Goal: Find specific page/section: Find specific page/section

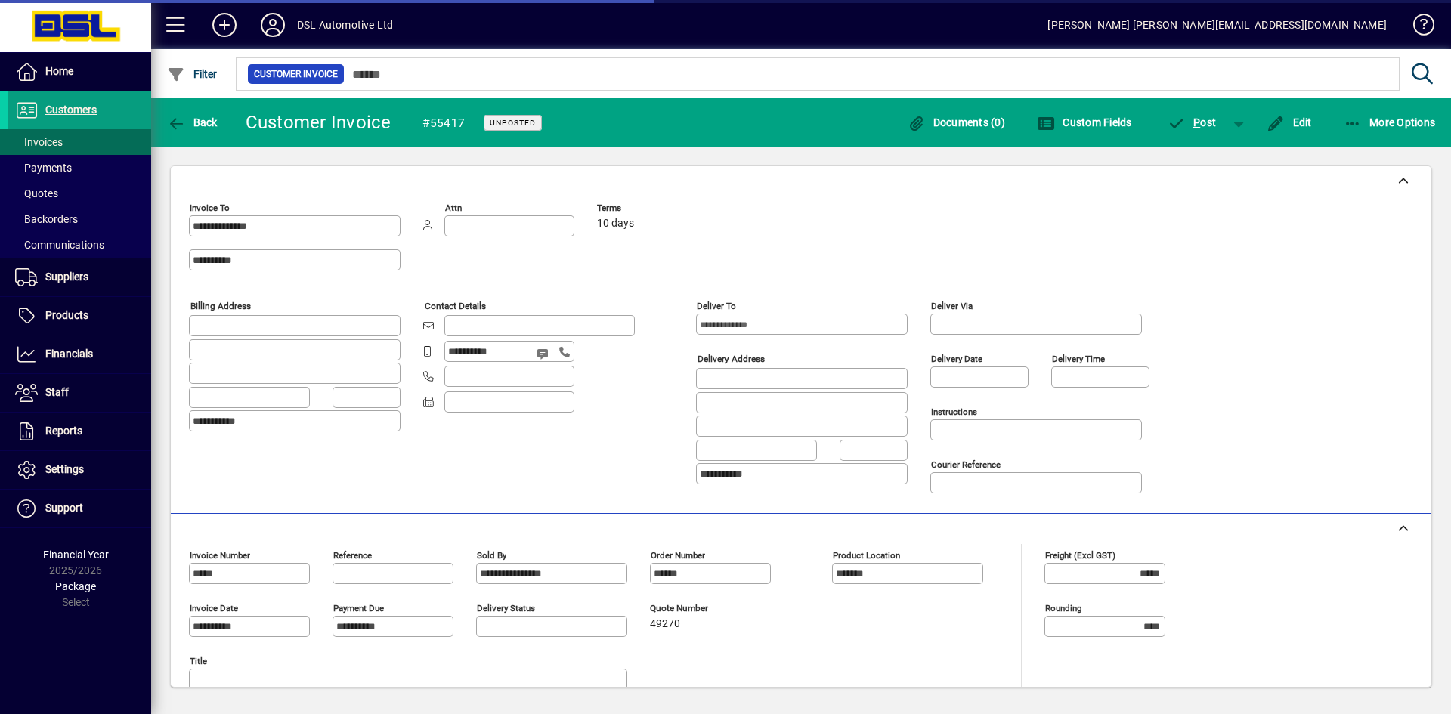
scroll to position [246, 0]
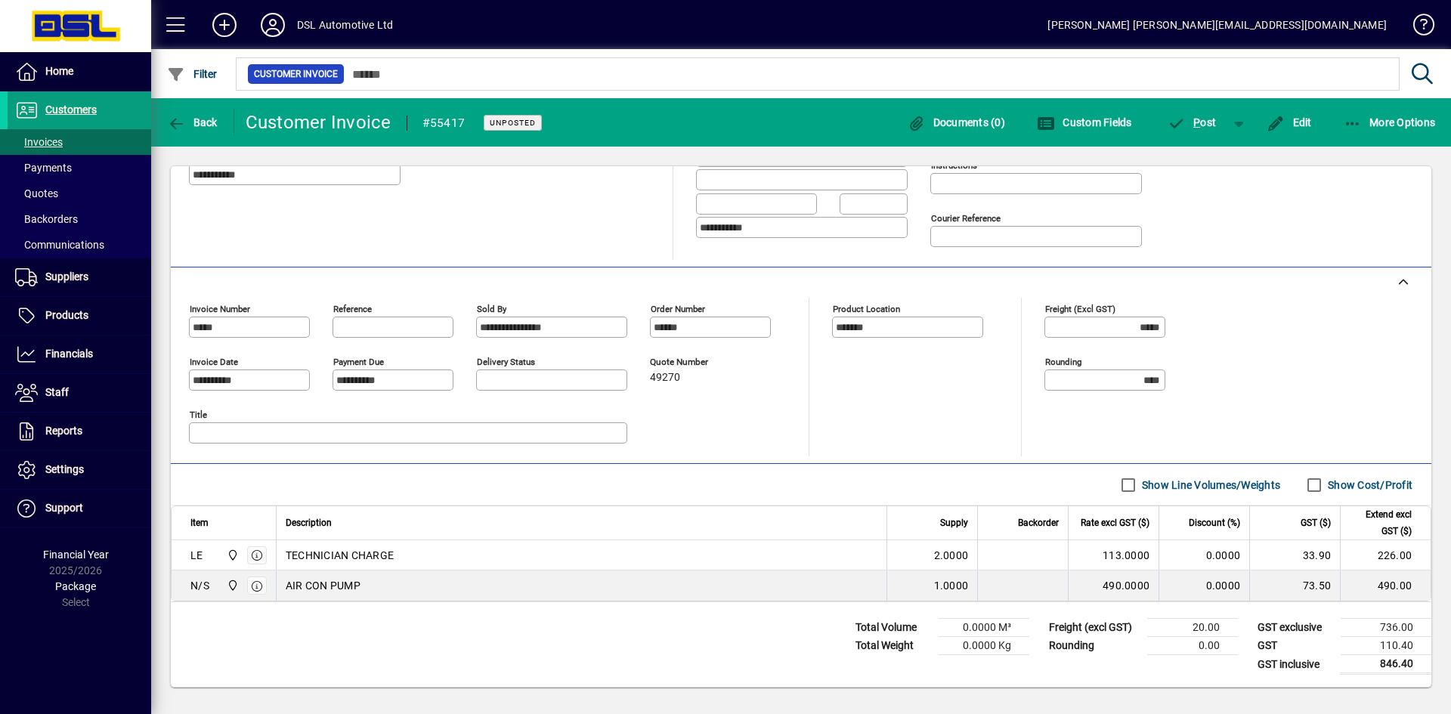
click at [1126, 707] on div "**********" at bounding box center [801, 406] width 1300 height 616
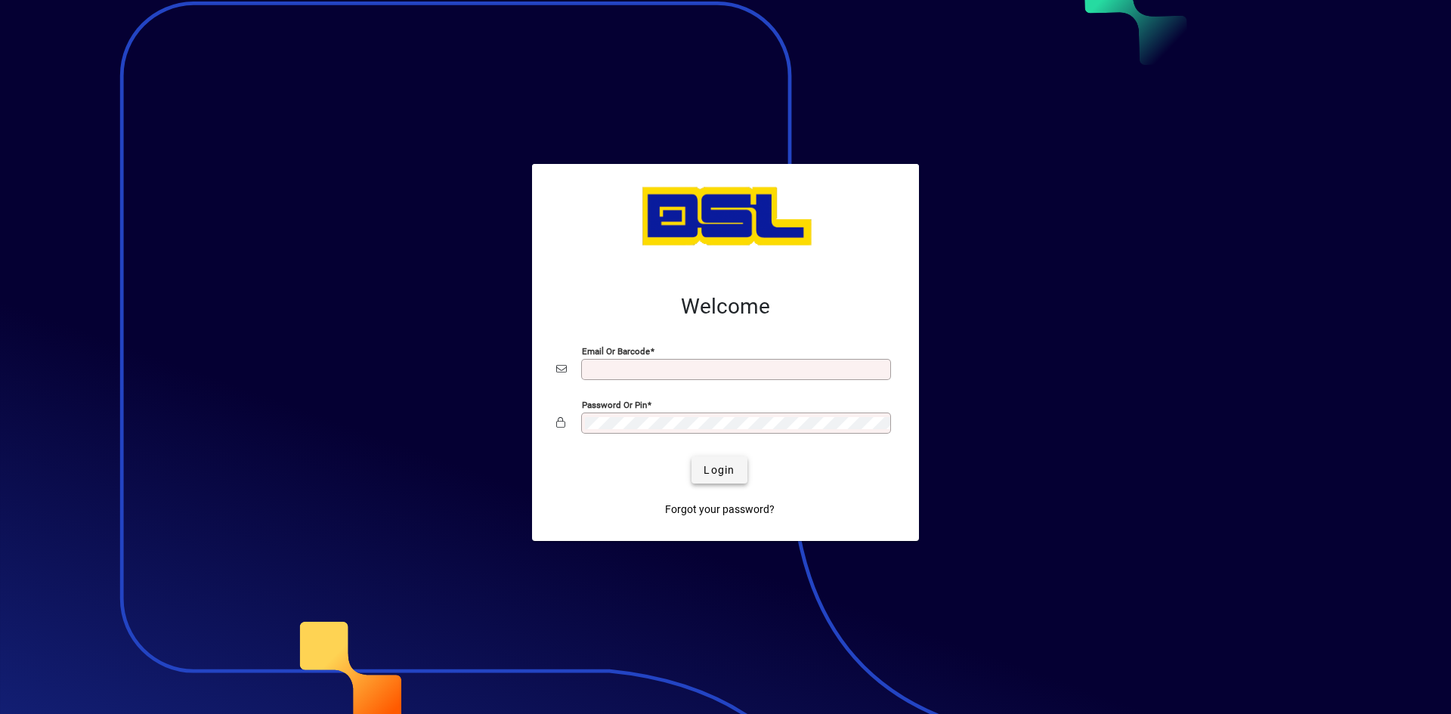
type input "**********"
click at [719, 460] on span "submit" at bounding box center [718, 470] width 55 height 36
